Goal: Transaction & Acquisition: Book appointment/travel/reservation

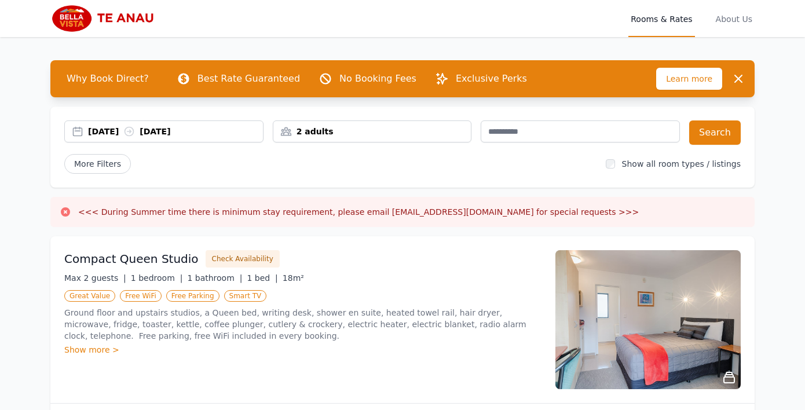
click at [116, 129] on div "[DATE] [DATE]" at bounding box center [175, 132] width 175 height 12
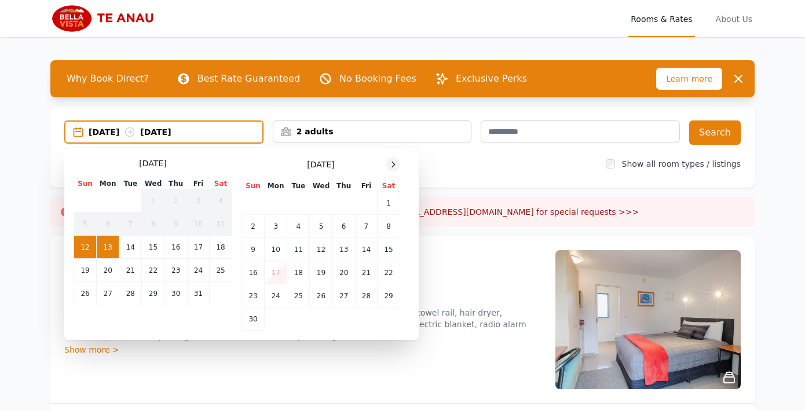
click at [391, 163] on icon at bounding box center [393, 164] width 9 height 9
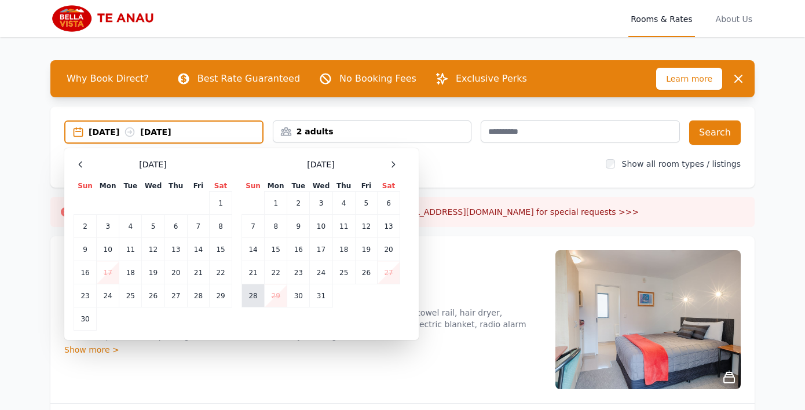
click at [256, 294] on td "28" at bounding box center [253, 295] width 23 height 23
click at [278, 295] on td "29" at bounding box center [276, 295] width 23 height 23
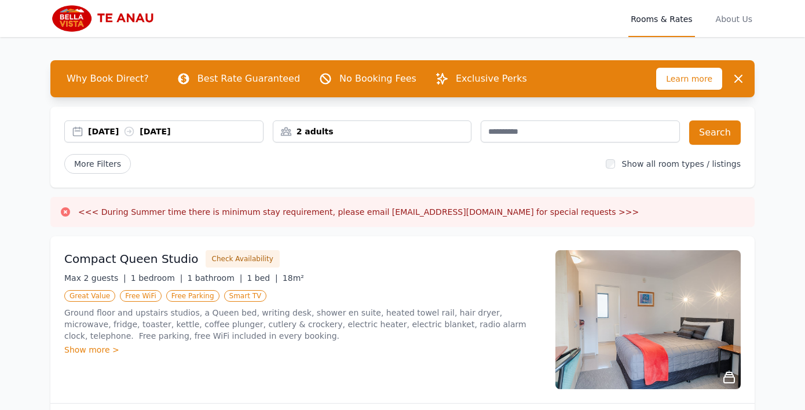
click at [453, 129] on div "2 adults" at bounding box center [372, 132] width 198 height 12
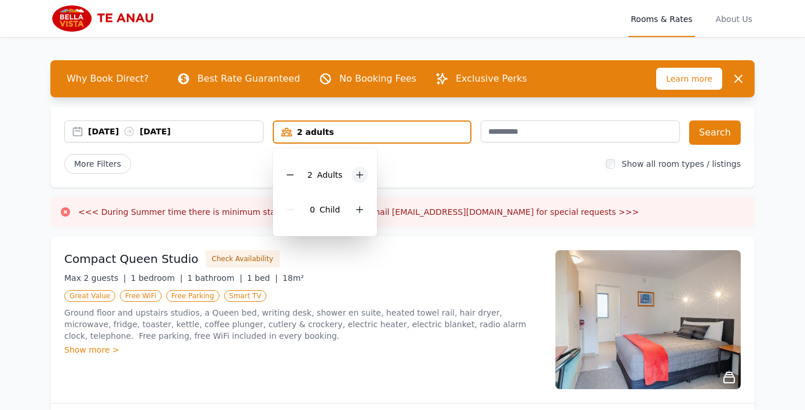
click at [358, 173] on icon at bounding box center [359, 174] width 9 height 9
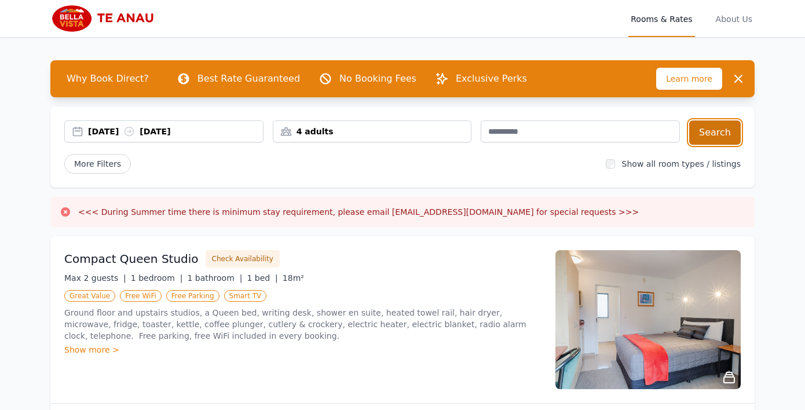
click at [710, 139] on button "Search" at bounding box center [715, 133] width 52 height 24
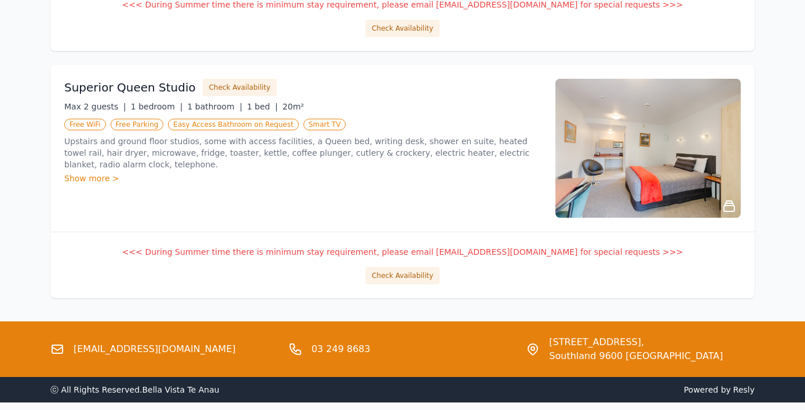
scroll to position [1457, 0]
